Goal: Find specific page/section: Find specific page/section

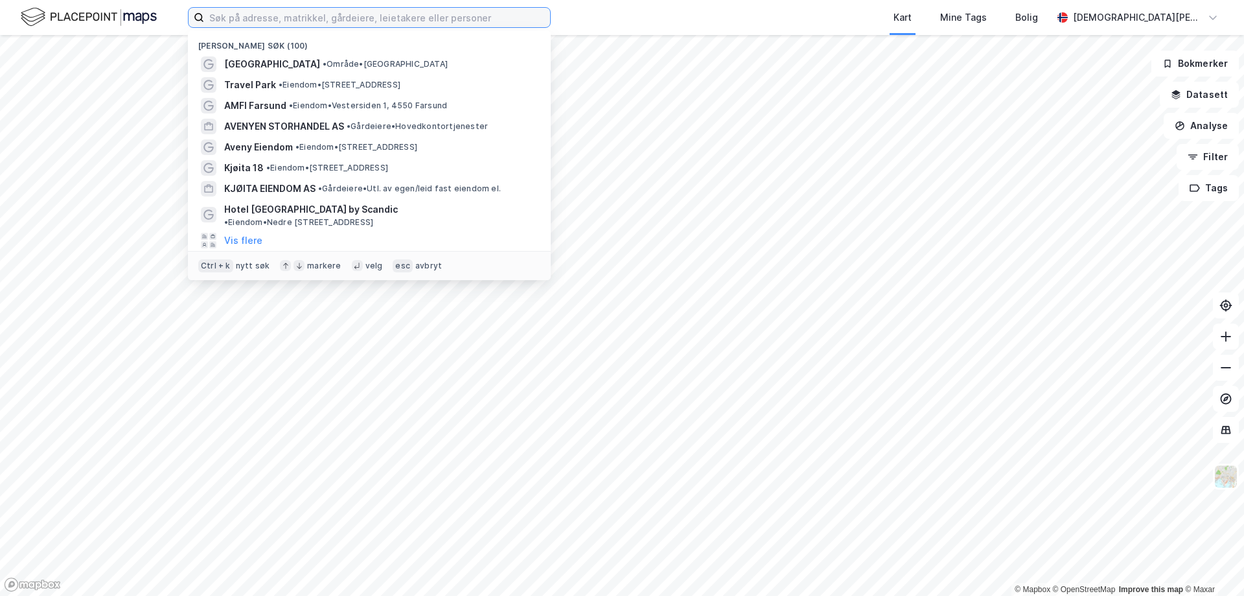
click at [349, 10] on input at bounding box center [377, 17] width 346 height 19
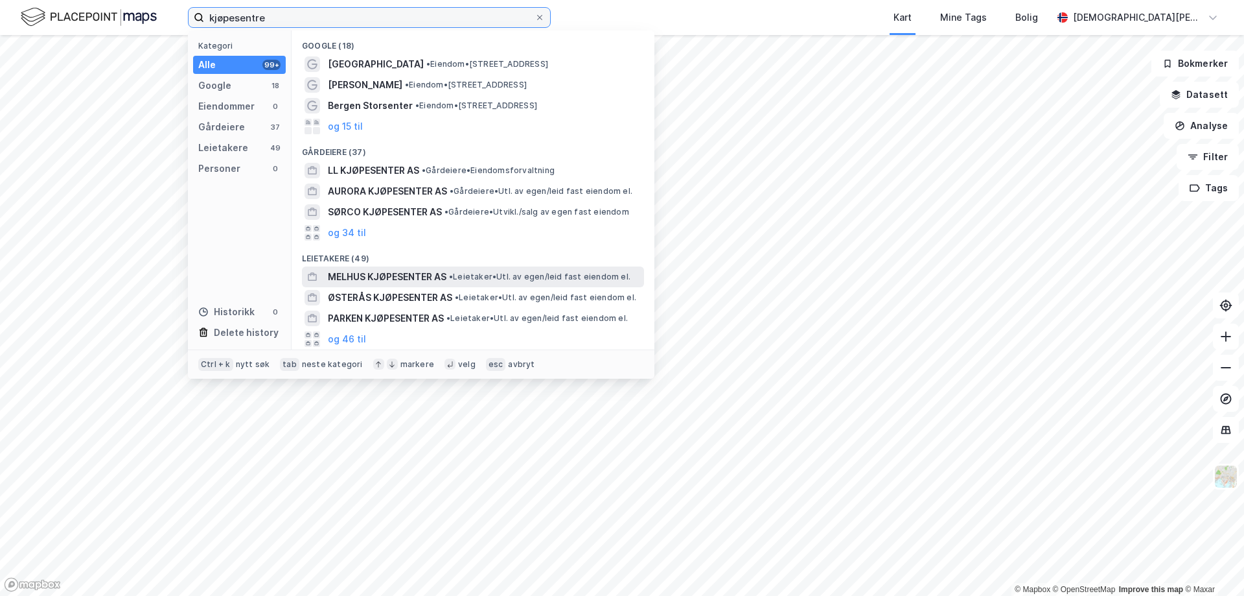
type input "kjøpesentre"
click at [386, 272] on span "MELHUS KJØPESENTER AS" at bounding box center [387, 277] width 119 height 16
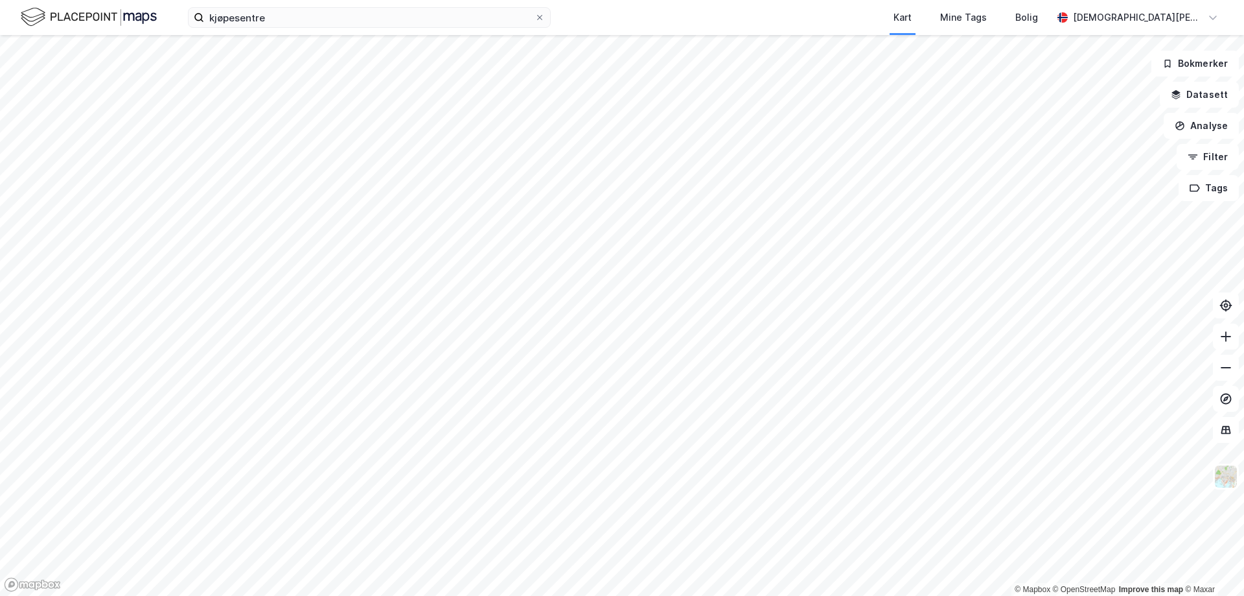
click at [878, 0] on html "kjøpesentre Kart Mine Tags Bolig [PERSON_NAME] © Mapbox © OpenStreetMap Improve…" at bounding box center [622, 298] width 1244 height 596
